Goal: Navigation & Orientation: Find specific page/section

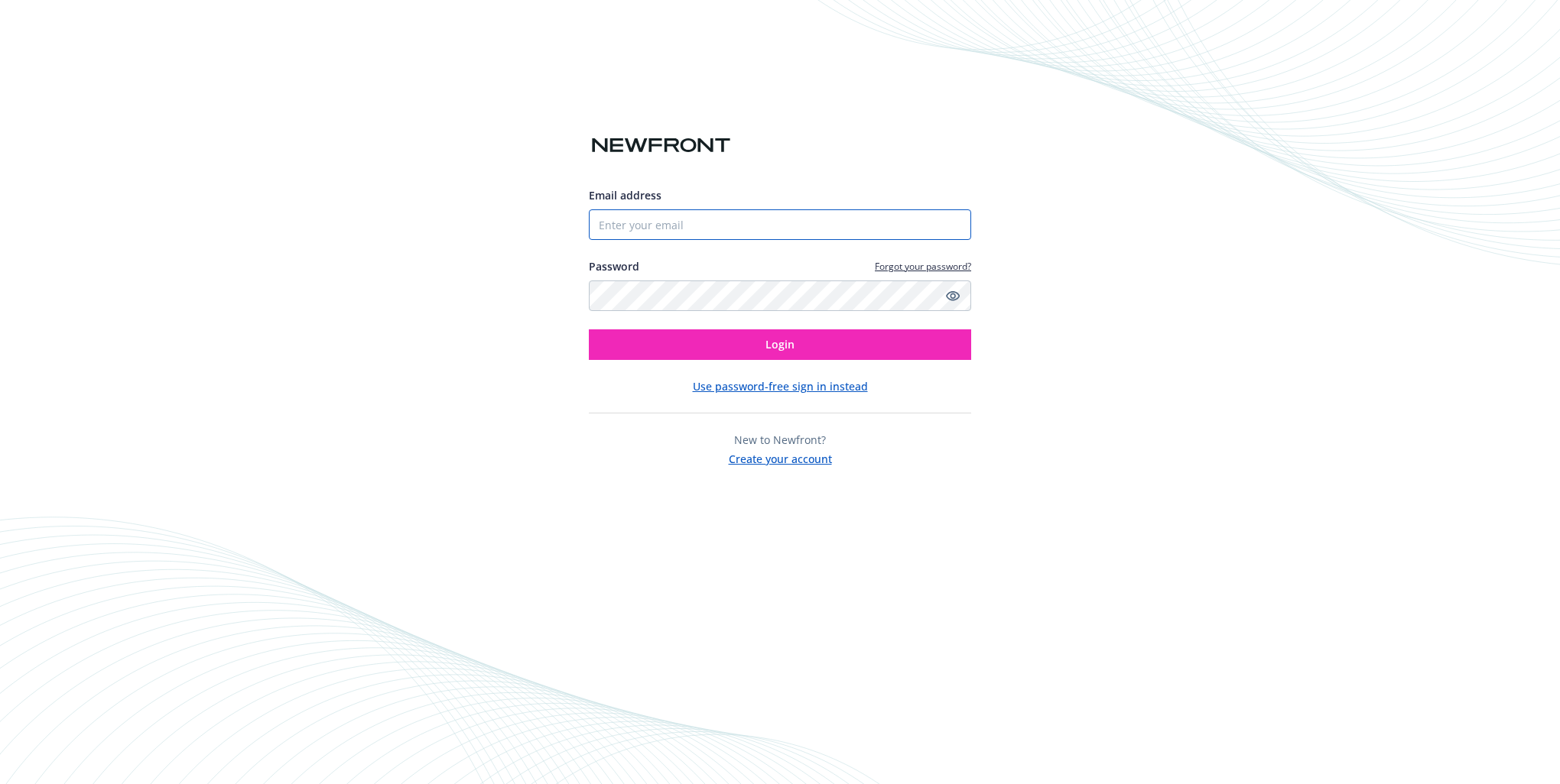
type input "5108152777"
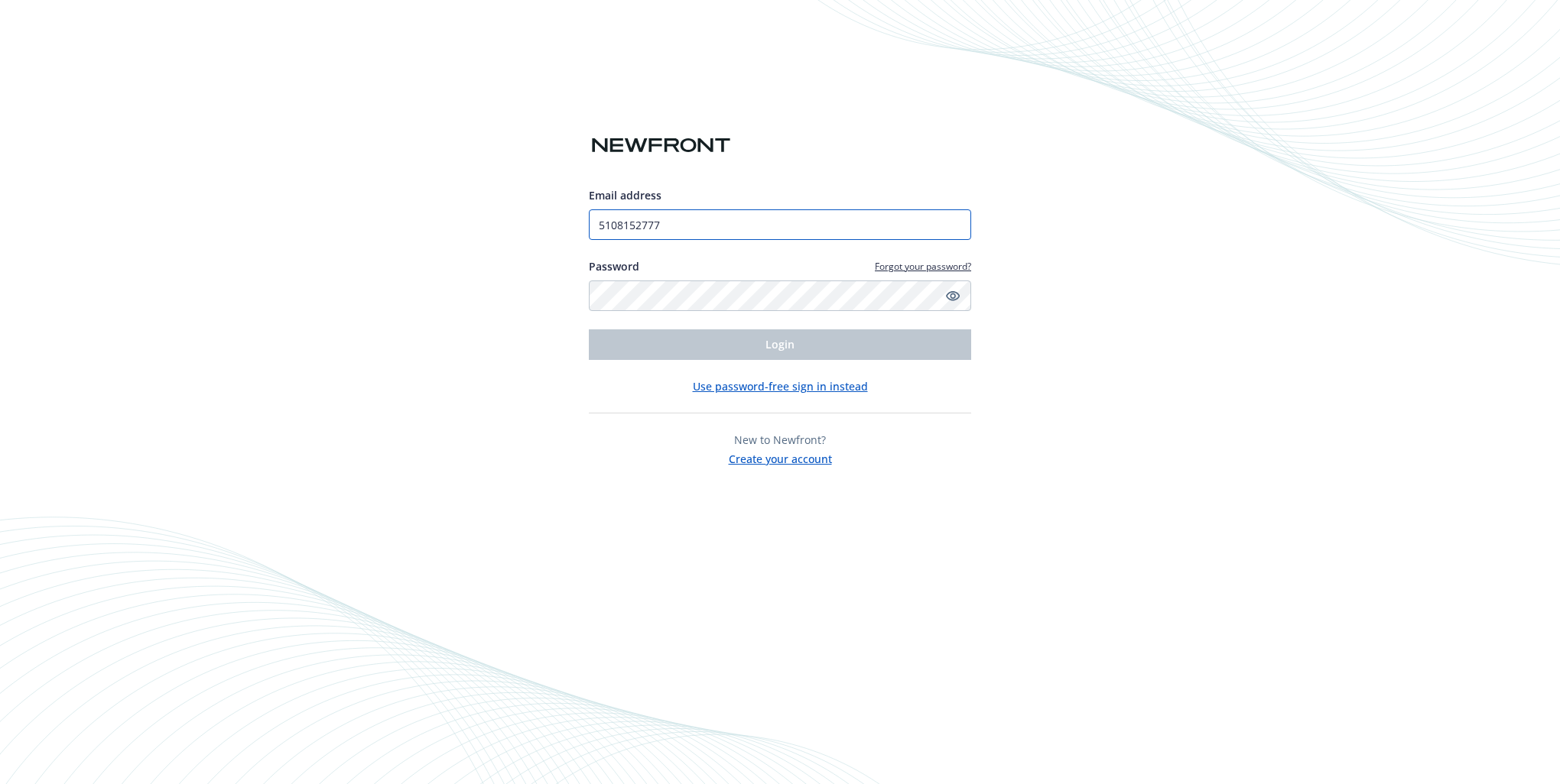
click at [694, 232] on input "5108152777" at bounding box center [780, 224] width 382 height 31
type input "5"
type input "[PERSON_NAME][EMAIL_ADDRESS][DOMAIN_NAME]"
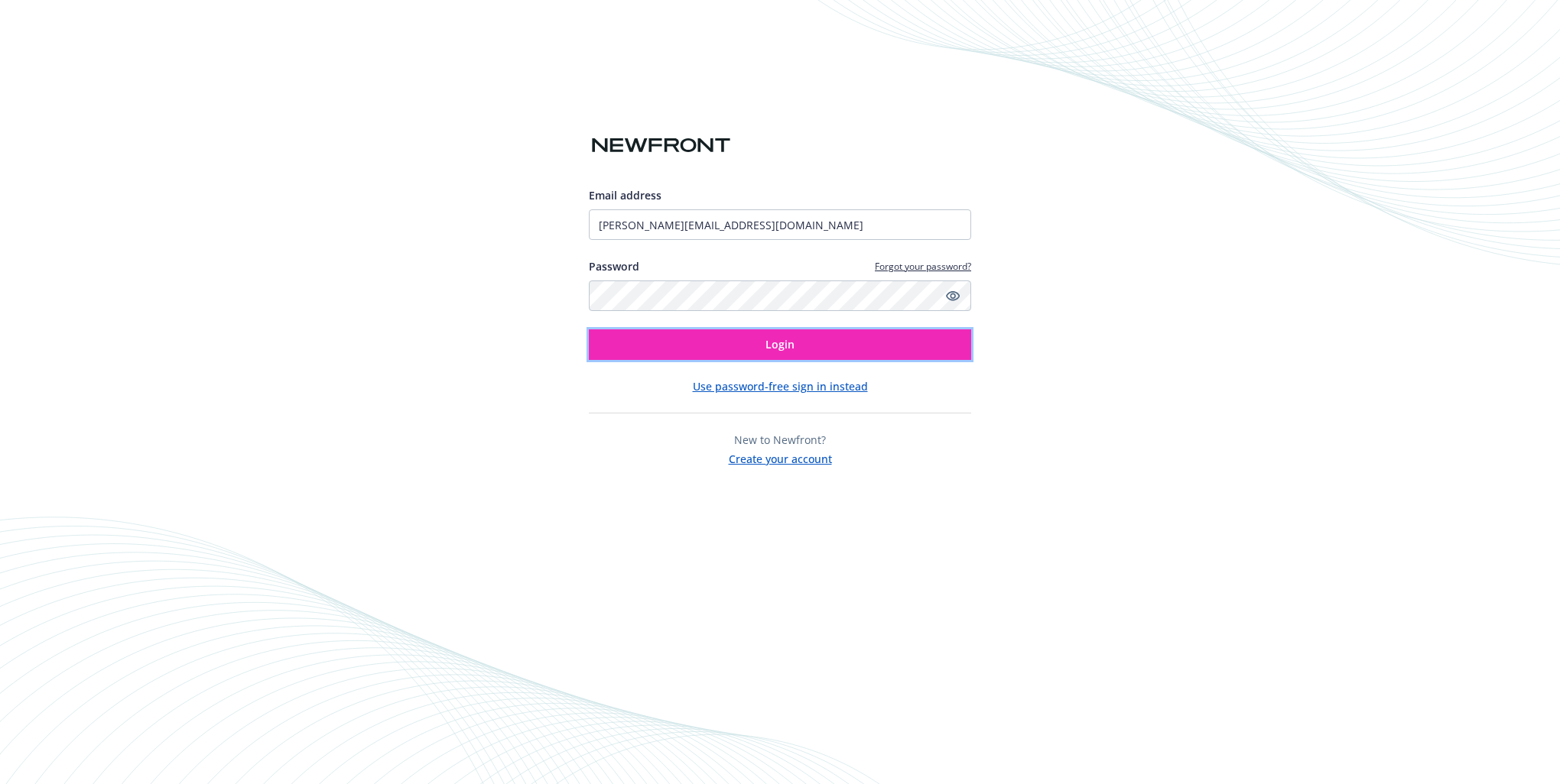
click at [707, 338] on button "Login" at bounding box center [780, 345] width 382 height 31
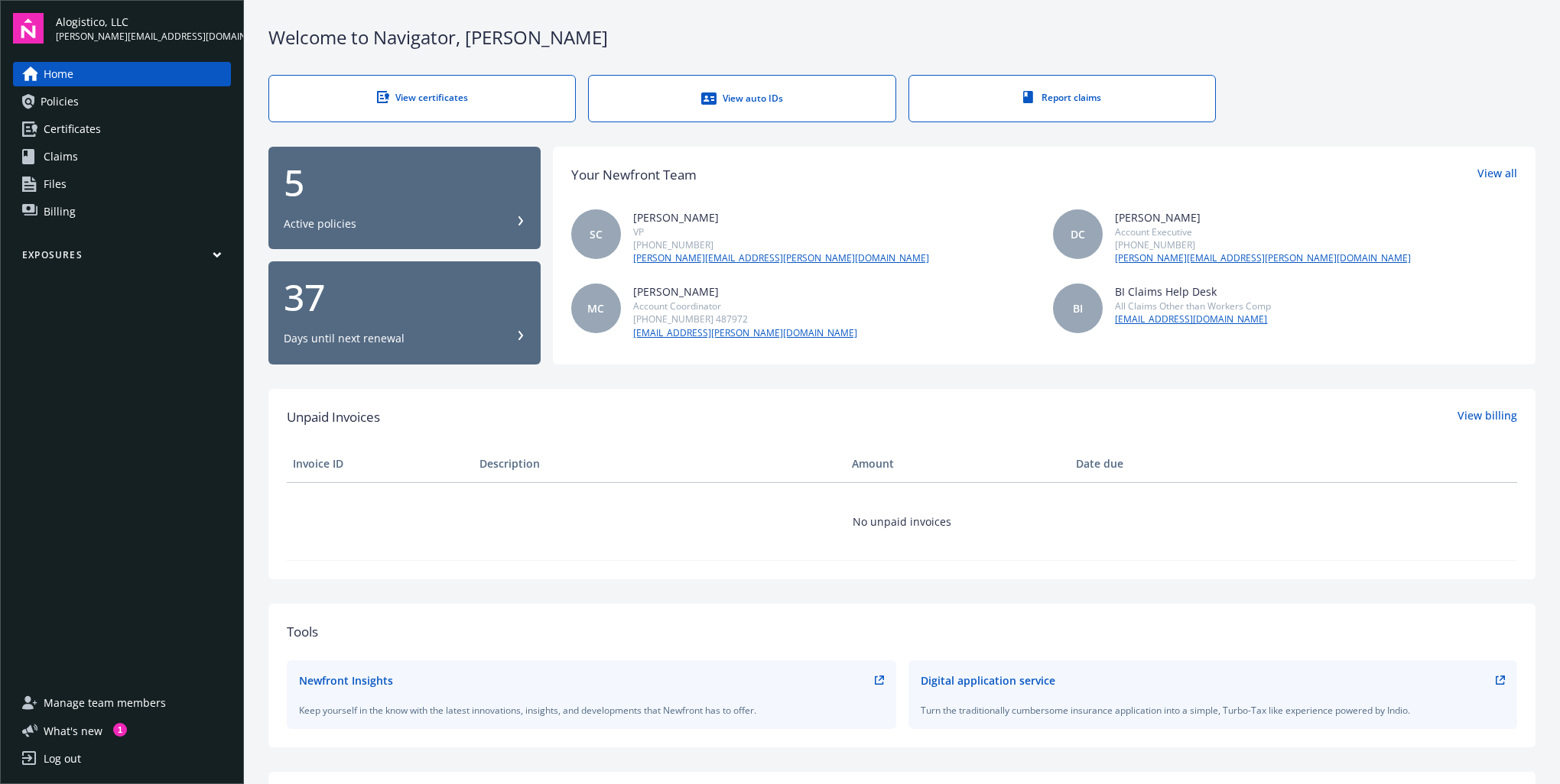
click at [241, 257] on div "Alogistico, LLC [PERSON_NAME][EMAIL_ADDRESS][DOMAIN_NAME] Home Policies Certifi…" at bounding box center [122, 392] width 244 height 784
click at [218, 253] on icon "button" at bounding box center [217, 254] width 9 height 7
click at [339, 218] on div "Active policies" at bounding box center [320, 224] width 73 height 15
click at [394, 307] on div "37" at bounding box center [404, 297] width 242 height 36
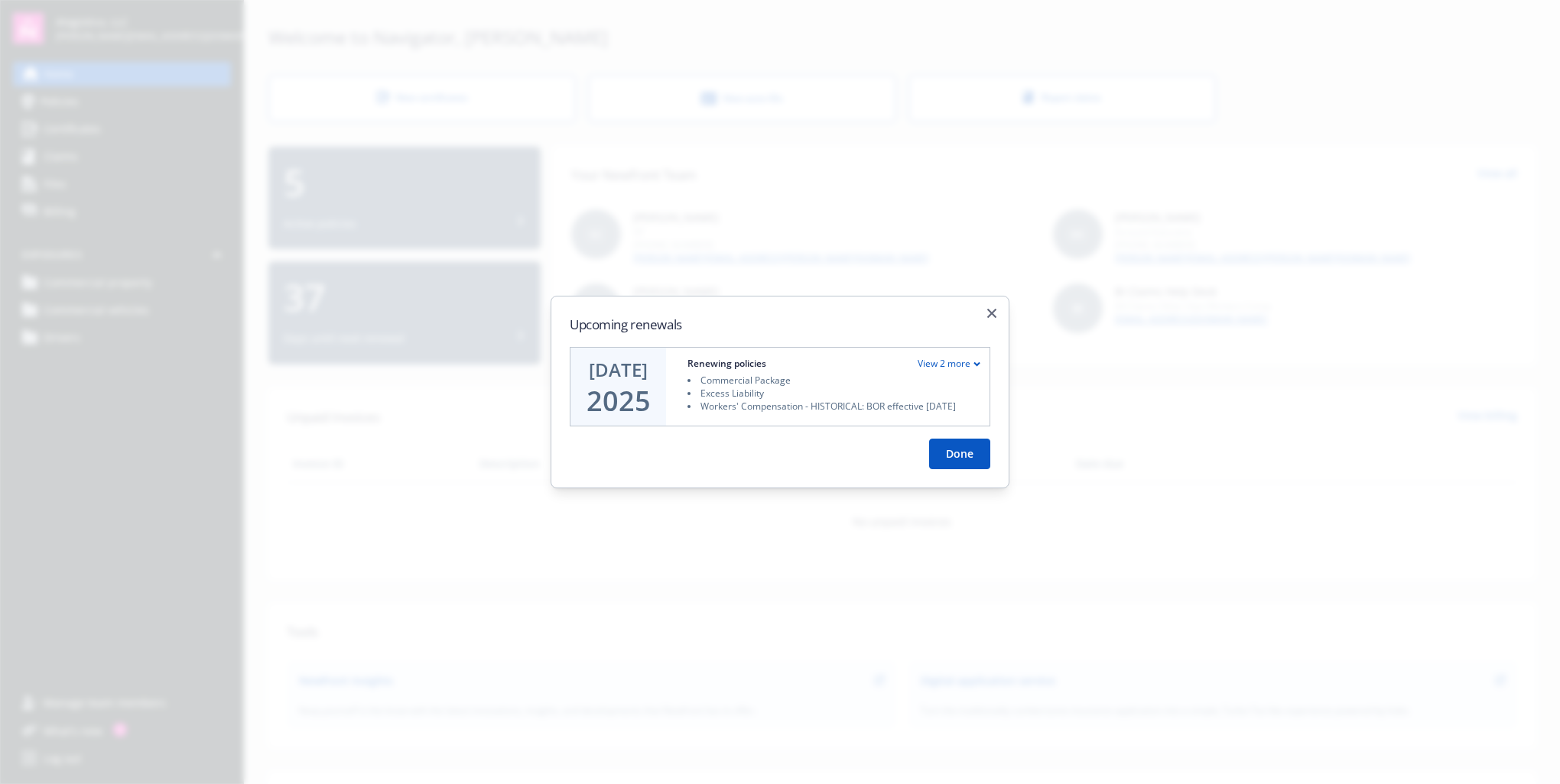
click at [948, 455] on button "Done" at bounding box center [959, 454] width 61 height 31
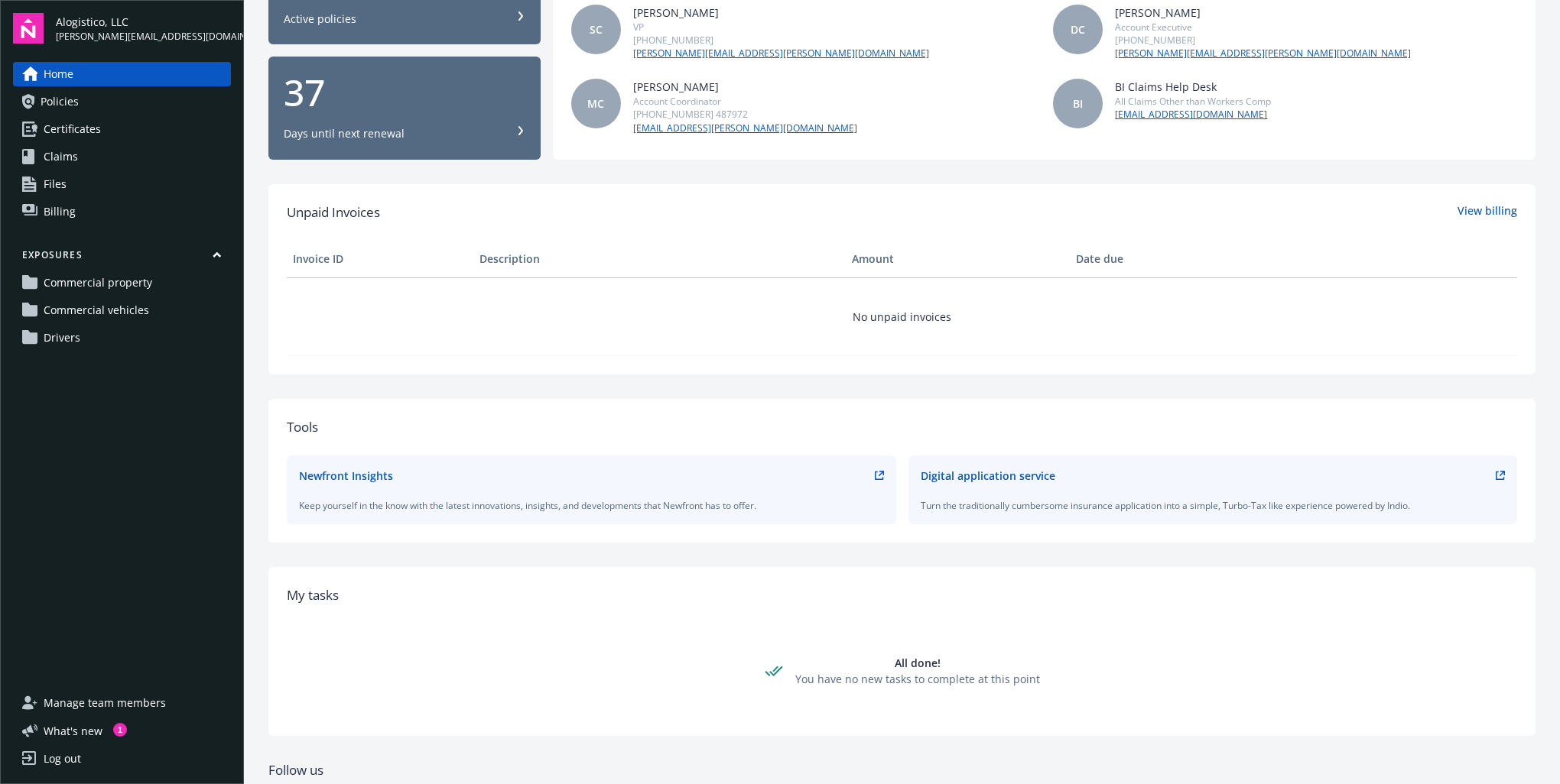
scroll to position [12, 0]
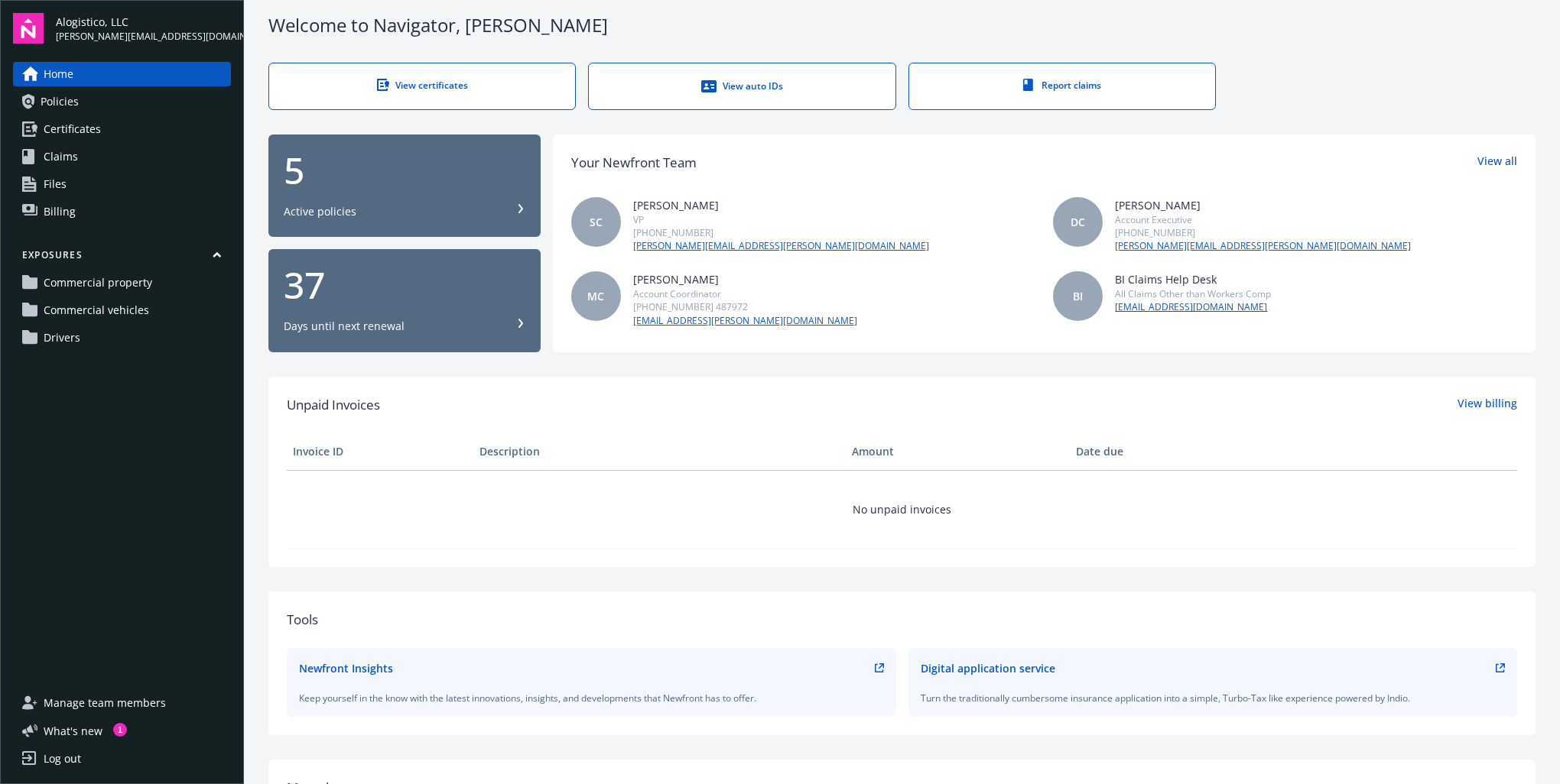
click at [87, 278] on span "Commercial property" at bounding box center [98, 283] width 108 height 24
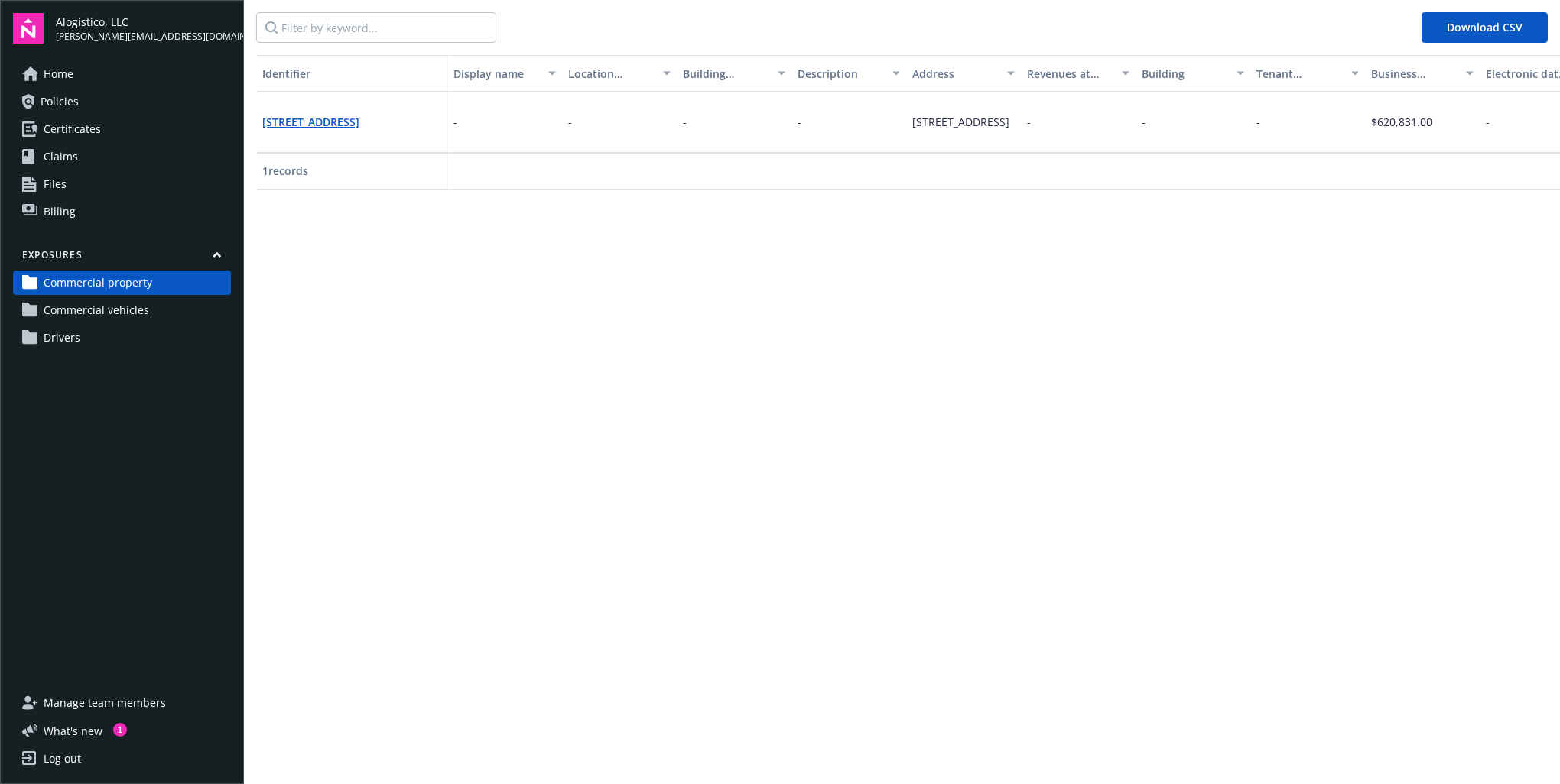
click at [90, 308] on span "Commercial vehicles" at bounding box center [96, 310] width 106 height 24
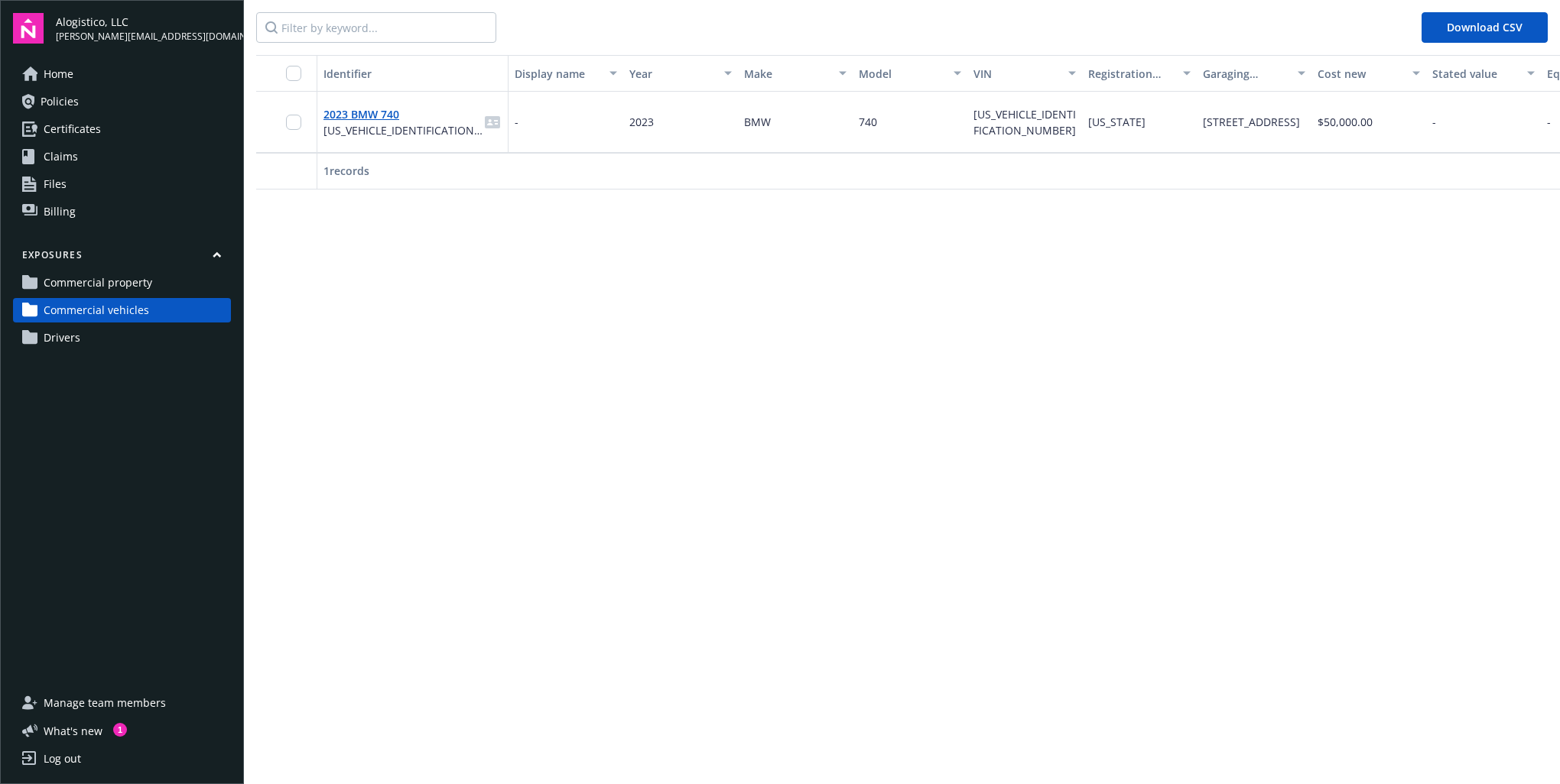
click at [66, 334] on span "Drivers" at bounding box center [62, 337] width 36 height 24
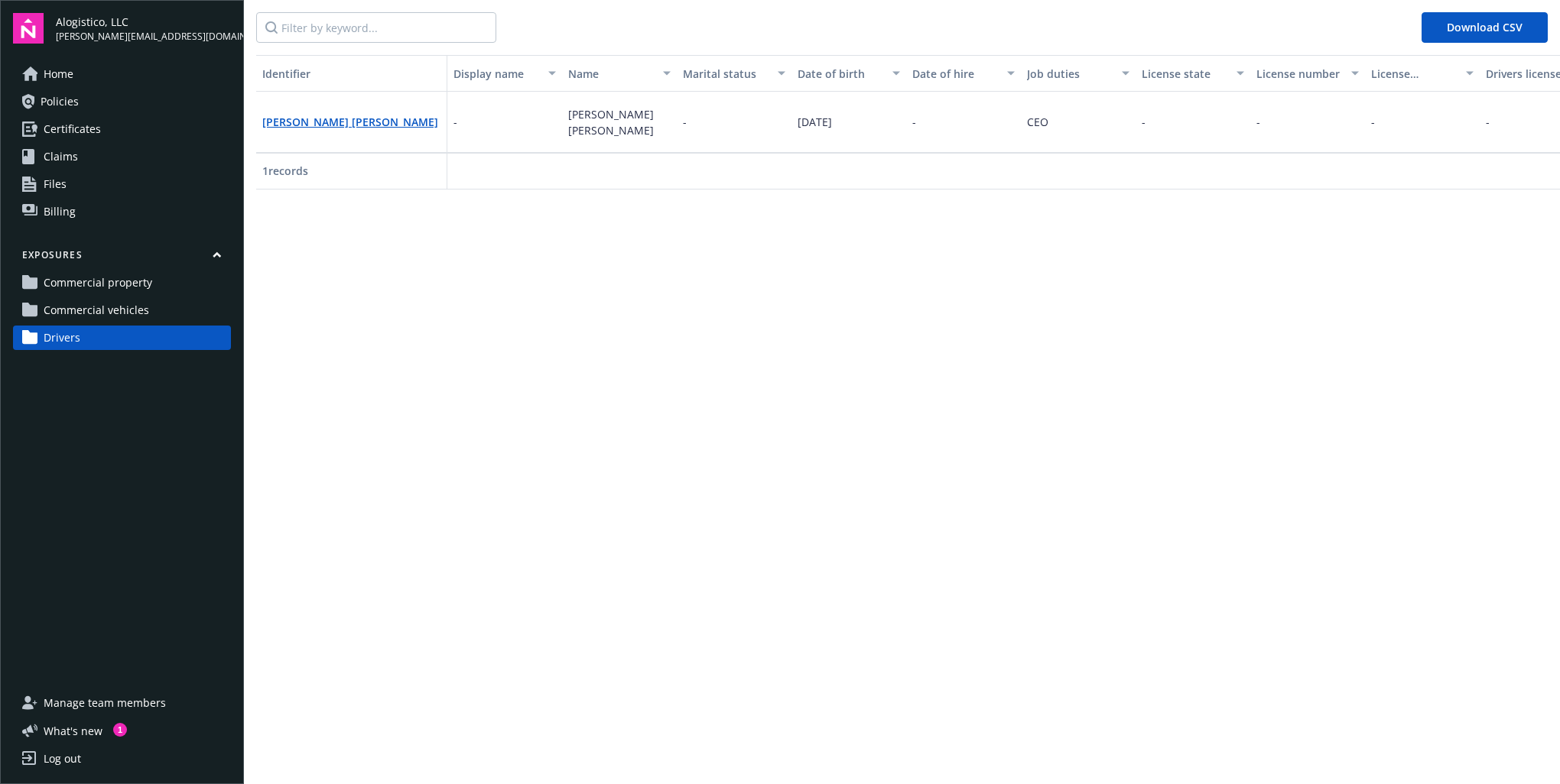
click at [79, 305] on span "Commercial vehicles" at bounding box center [96, 310] width 106 height 24
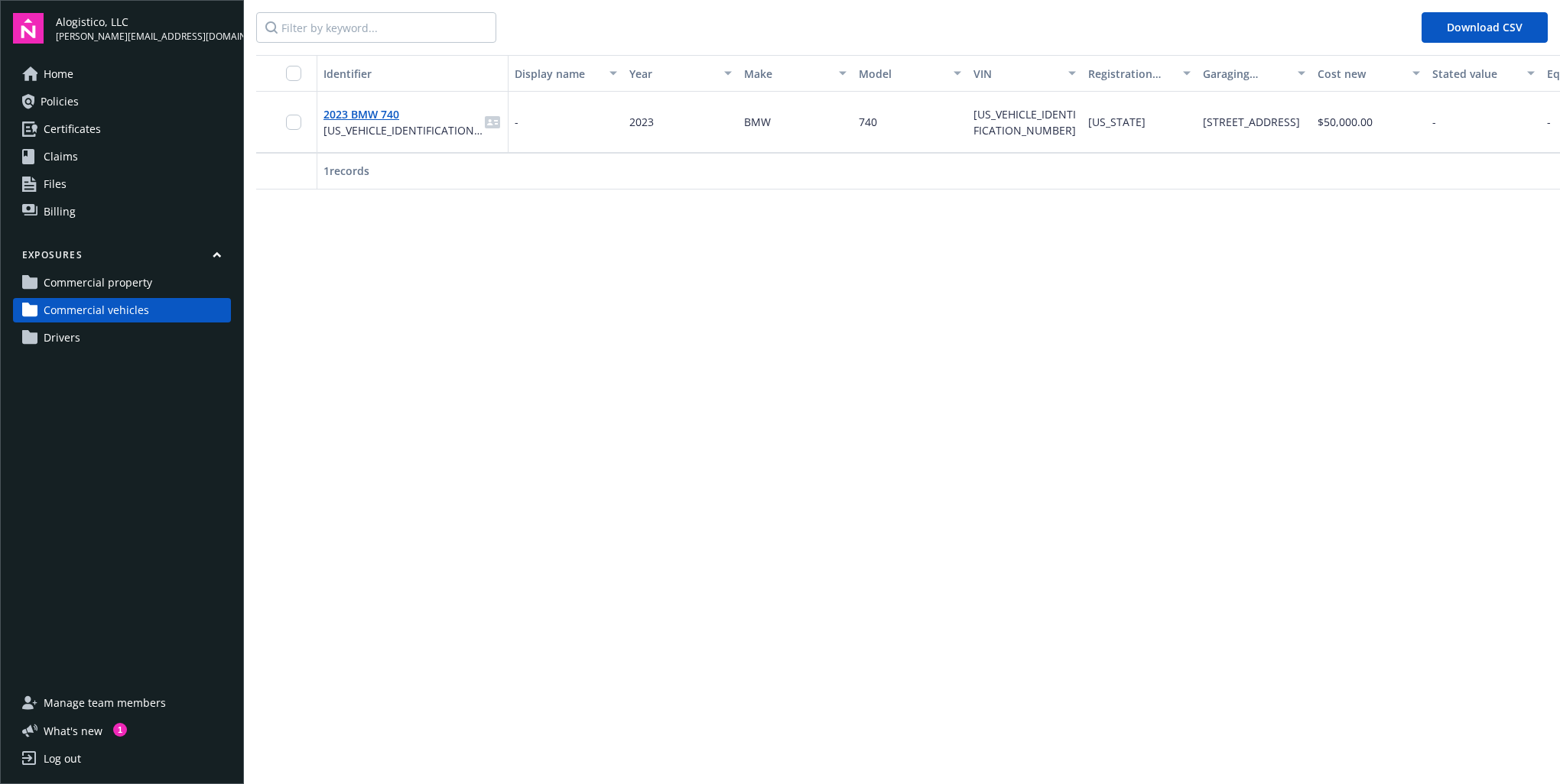
click at [88, 283] on span "Commercial property" at bounding box center [98, 283] width 108 height 24
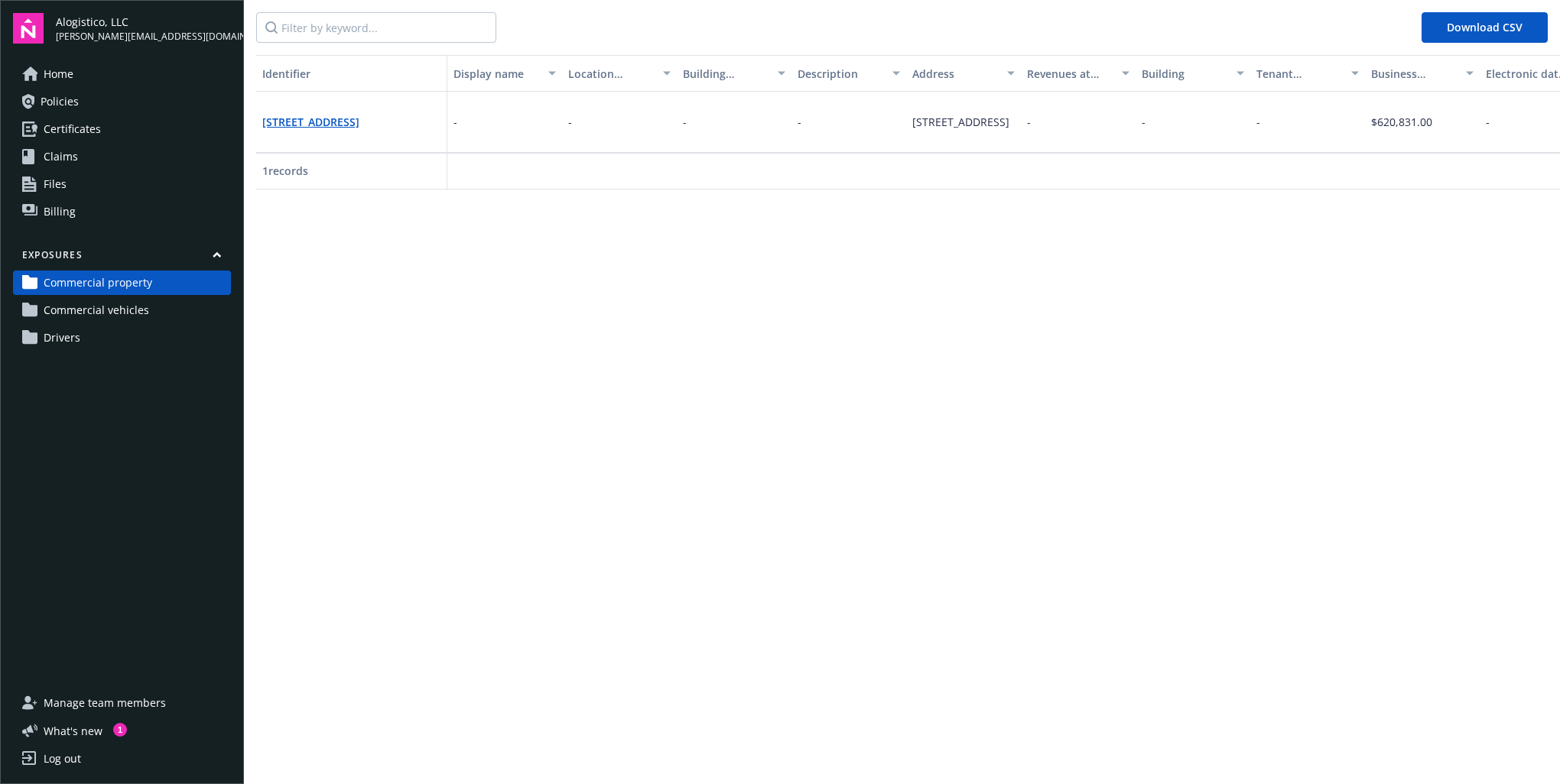
click at [87, 727] on span "What ' s new" at bounding box center [73, 731] width 59 height 16
click at [58, 74] on span "Home" at bounding box center [59, 74] width 30 height 24
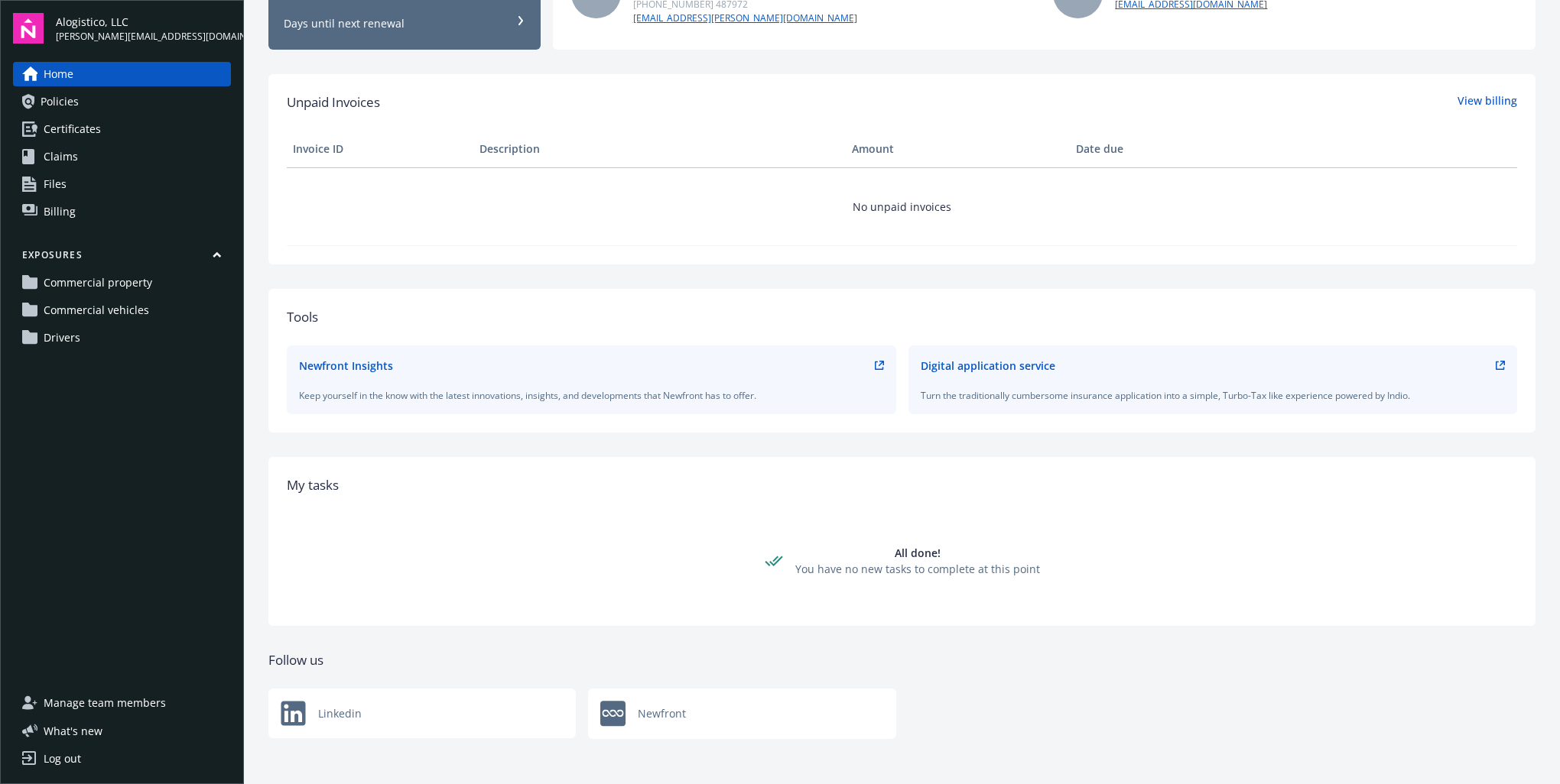
scroll to position [318, 0]
click at [51, 178] on span "Files" at bounding box center [55, 184] width 23 height 24
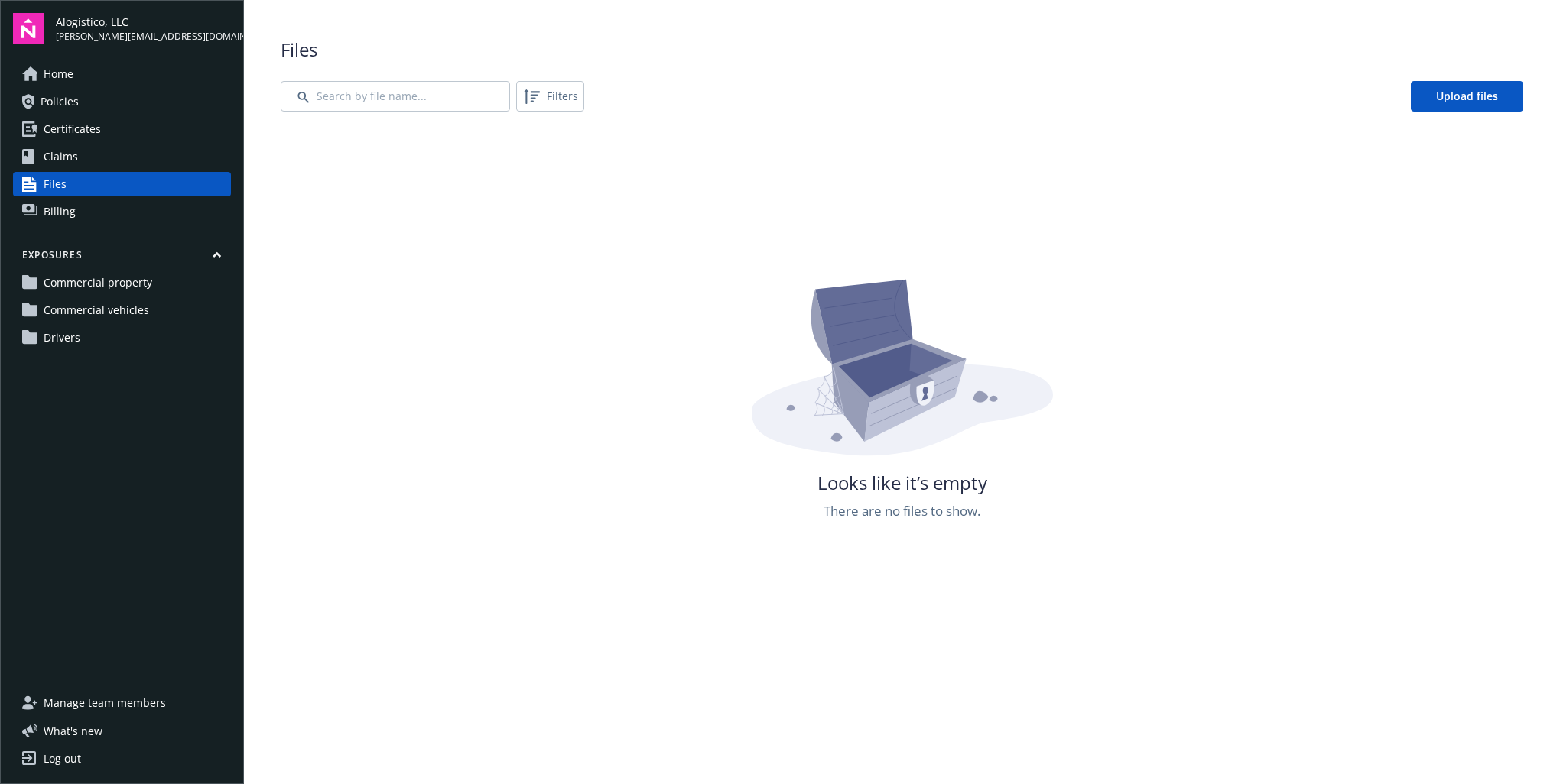
click at [45, 207] on span "Billing" at bounding box center [60, 212] width 32 height 24
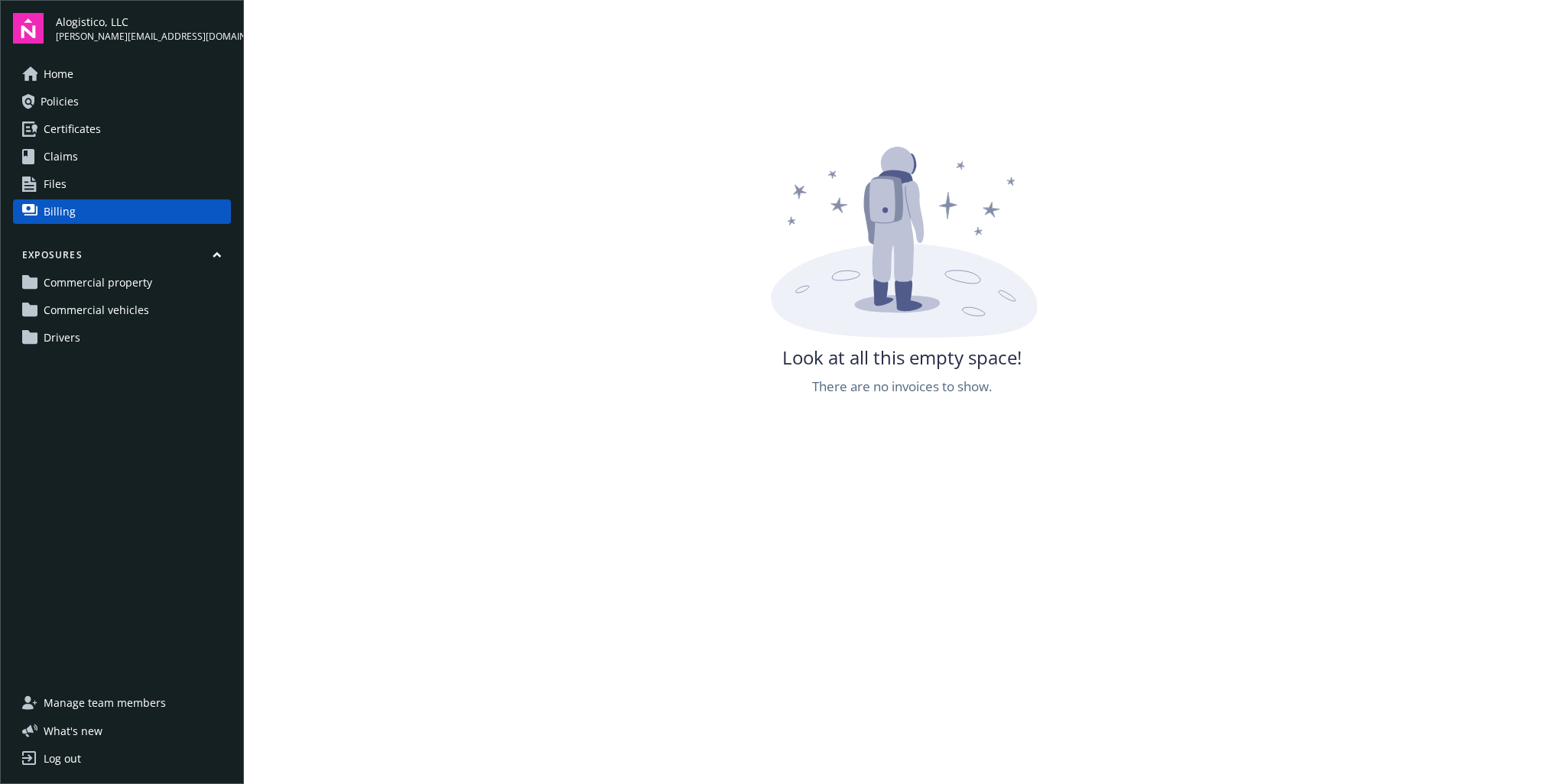
click at [48, 162] on span "Claims" at bounding box center [61, 157] width 35 height 24
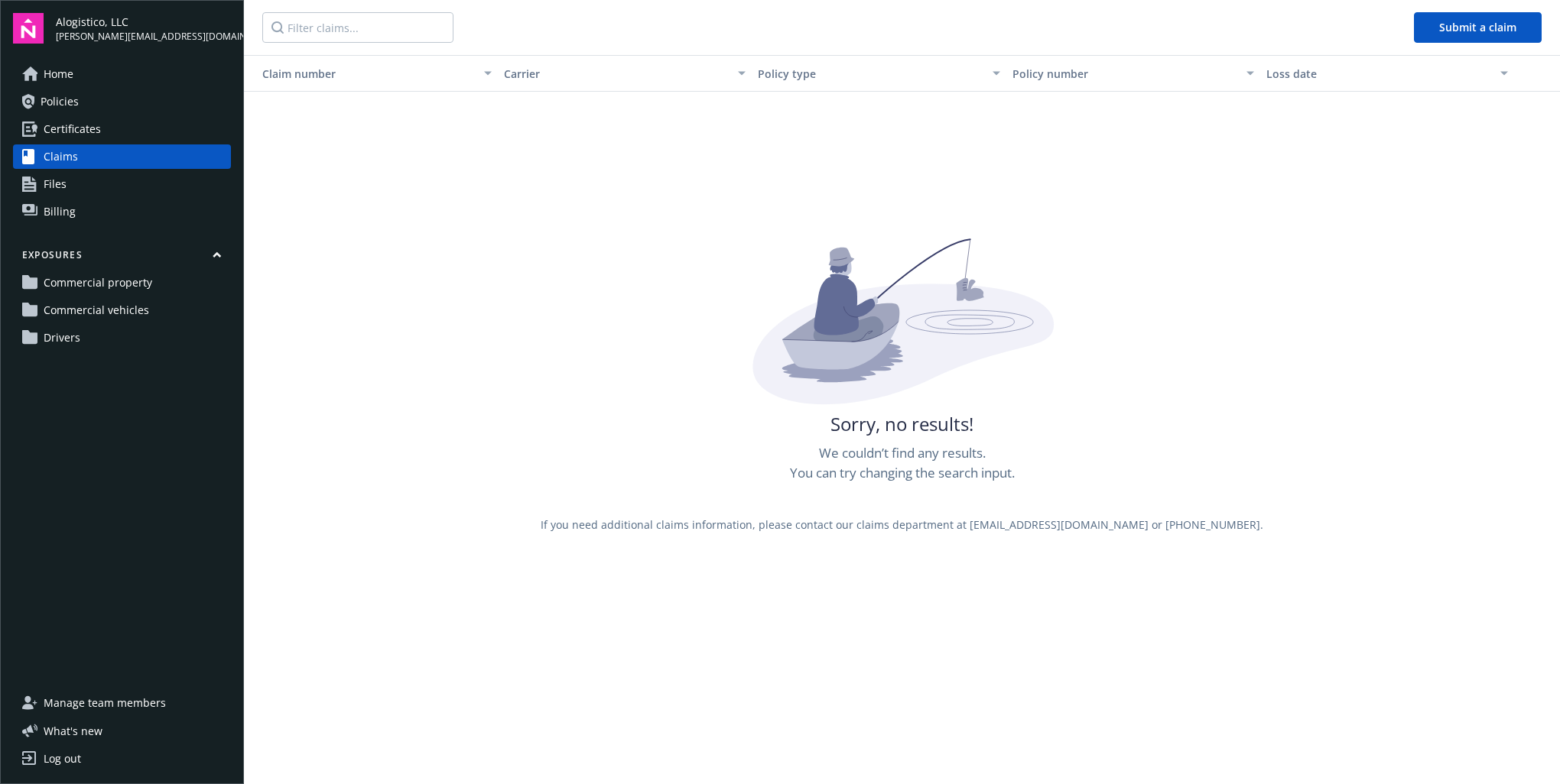
click at [62, 133] on span "Certificates" at bounding box center [72, 129] width 57 height 24
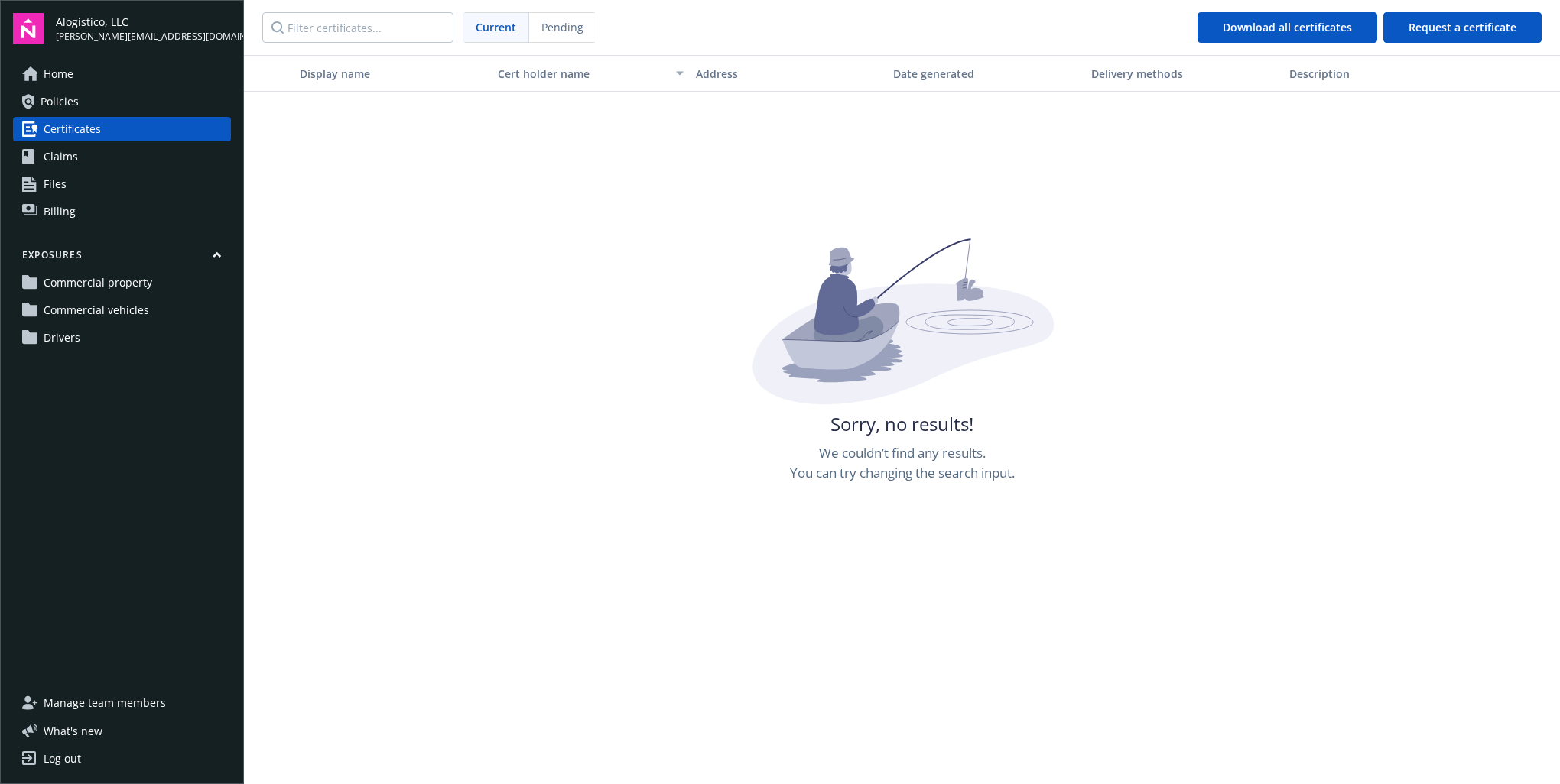
click at [64, 103] on span "Policies" at bounding box center [59, 102] width 38 height 24
